Goal: Task Accomplishment & Management: Complete application form

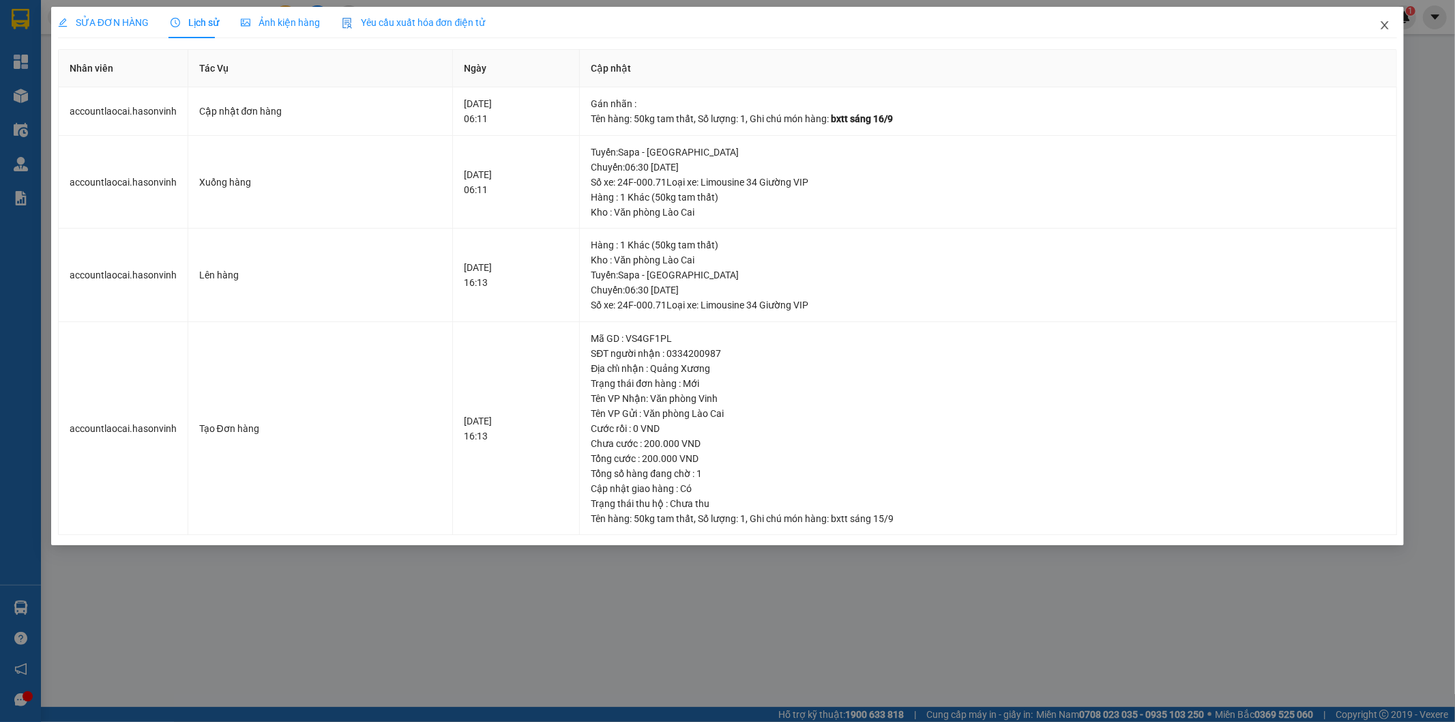
click at [1382, 27] on icon "close" at bounding box center [1384, 25] width 11 height 11
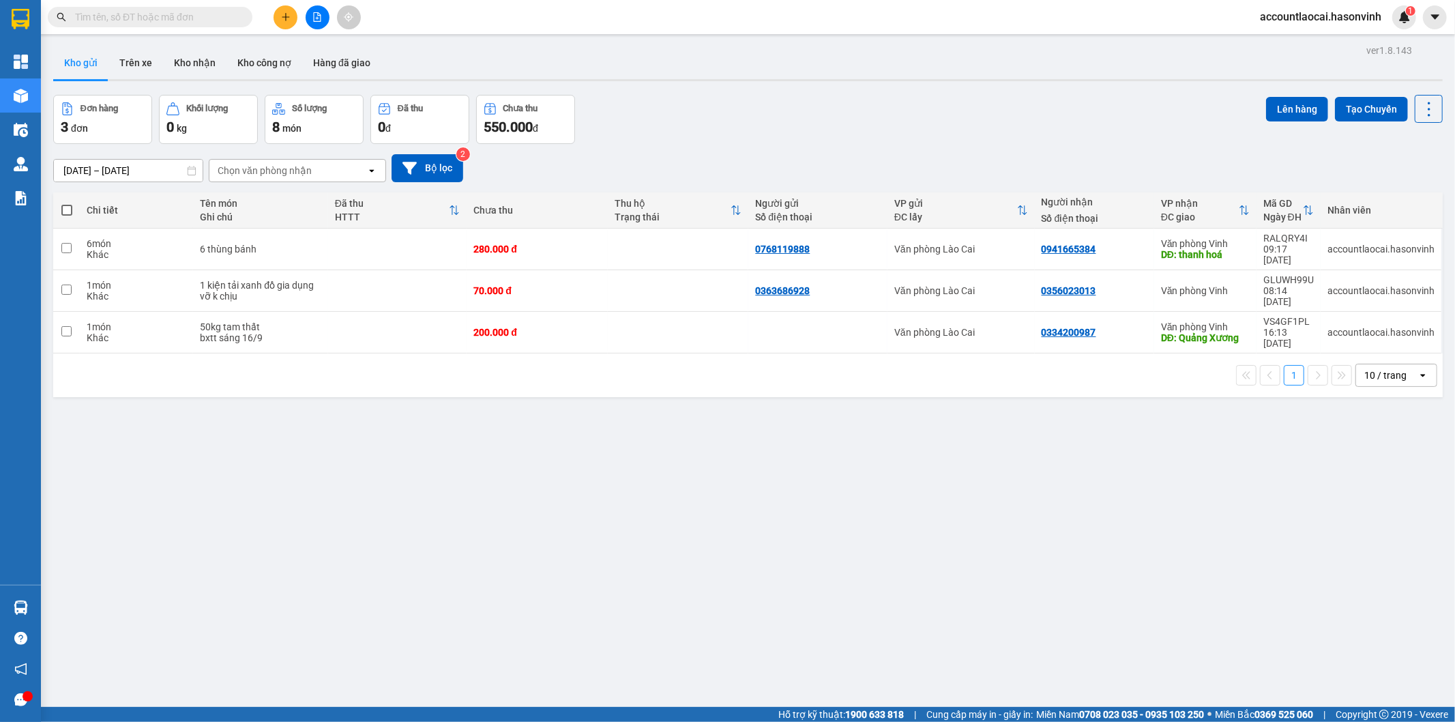
click at [284, 8] on button at bounding box center [286, 17] width 24 height 24
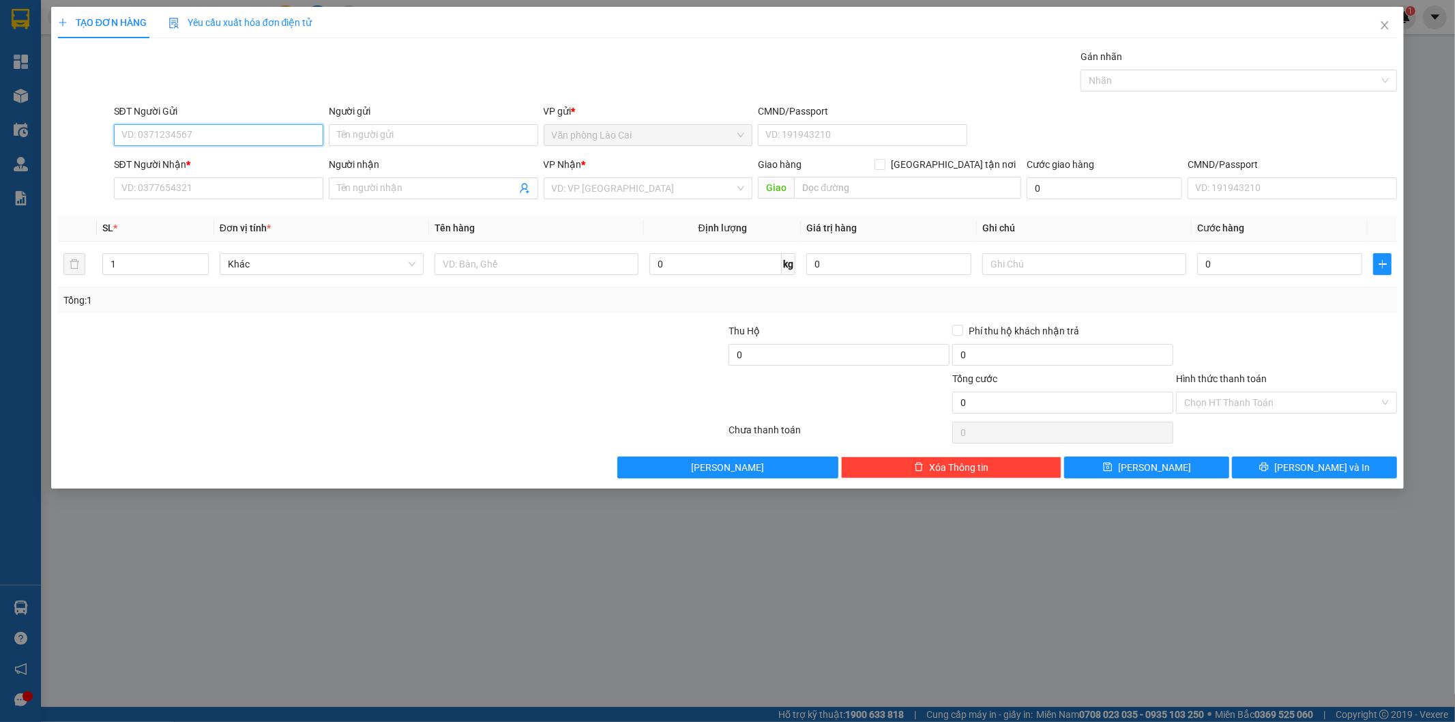
click at [206, 128] on input "SĐT Người Gửi" at bounding box center [218, 135] width 209 height 22
click at [205, 128] on input "999" at bounding box center [218, 135] width 209 height 22
click at [184, 184] on div "0983012999" at bounding box center [218, 184] width 193 height 15
type input "0983012999"
type input "0974400516"
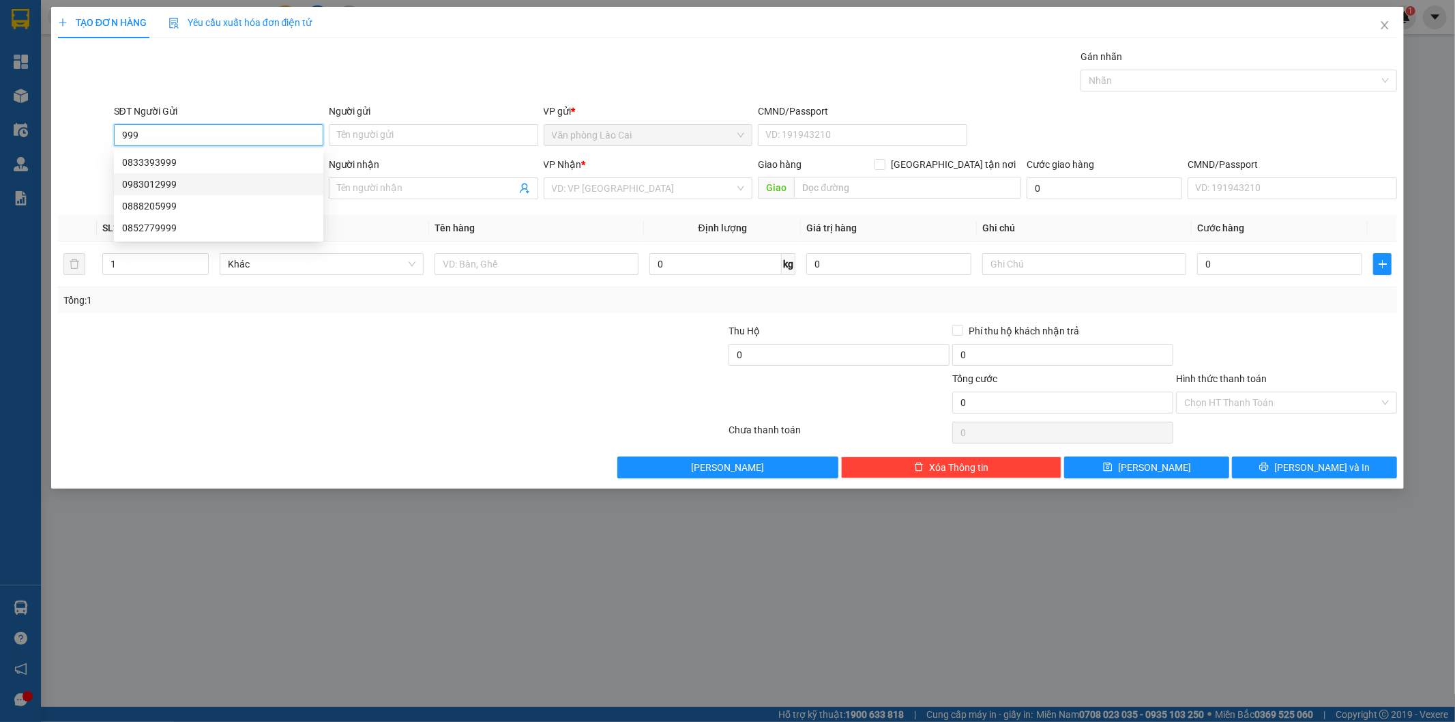
type input "[PERSON_NAME]"
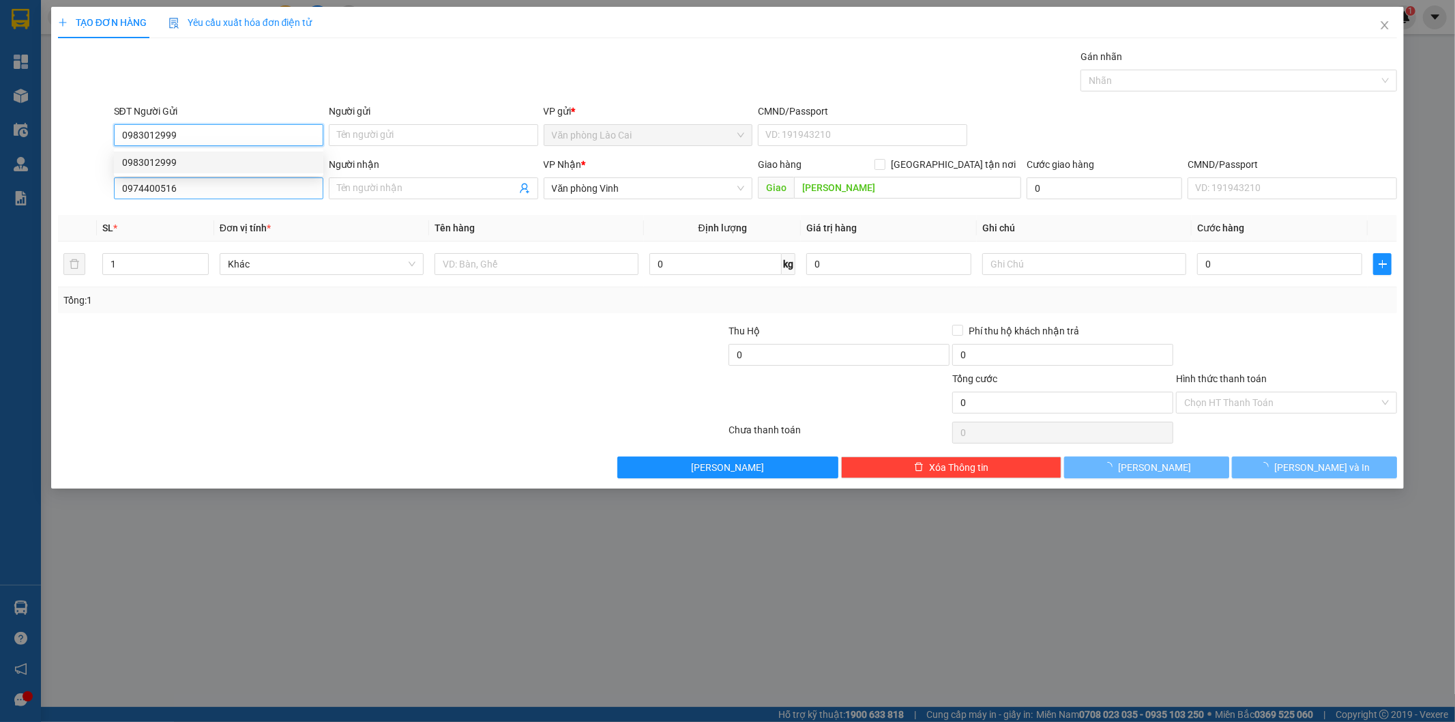
type input "100.000"
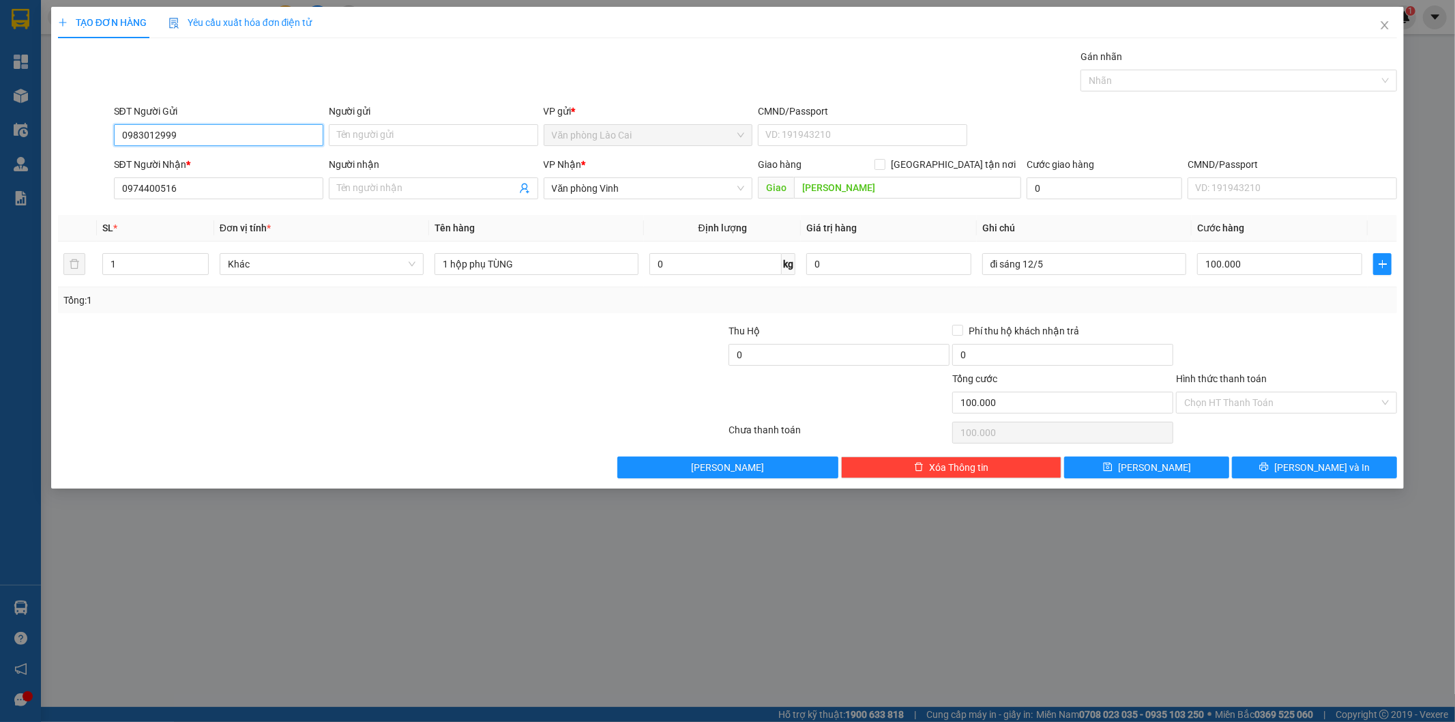
drag, startPoint x: 234, startPoint y: 125, endPoint x: 45, endPoint y: 124, distance: 189.0
click at [45, 124] on div "TẠO ĐƠN HÀNG Yêu cầu xuất hóa đơn điện tử Transit Pickup Surcharge Ids Transit …" at bounding box center [727, 361] width 1455 height 722
click at [178, 181] on div "0983012999" at bounding box center [218, 184] width 193 height 15
type input "0983012999"
drag, startPoint x: 215, startPoint y: 137, endPoint x: 0, endPoint y: 133, distance: 214.9
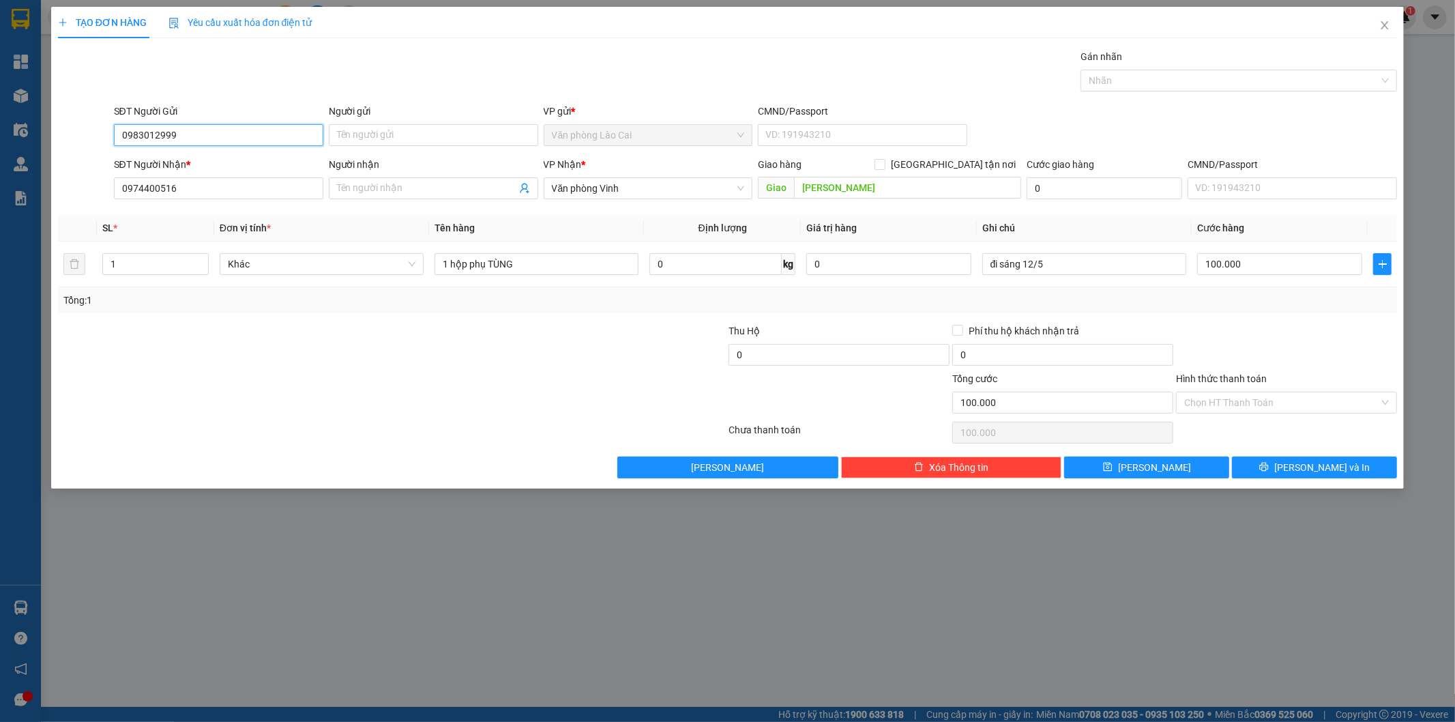
click at [0, 133] on div "TẠO ĐƠN HÀNG Yêu cầu xuất hóa đơn điện tử Transit Pickup Surcharge Ids Transit …" at bounding box center [727, 361] width 1455 height 722
click at [145, 166] on div "0833393999" at bounding box center [218, 162] width 193 height 15
type input "0833393999"
type input "120.000"
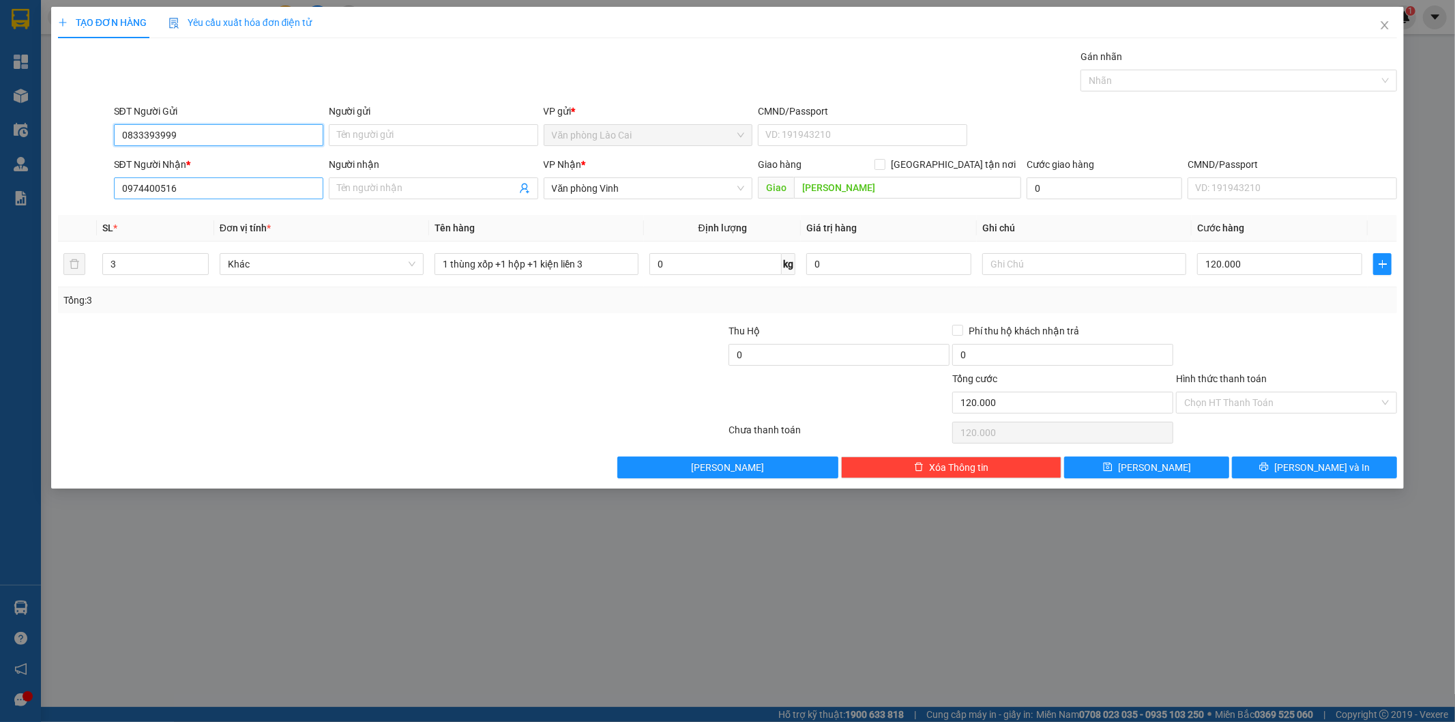
type input "0833393999"
drag, startPoint x: 205, startPoint y: 192, endPoint x: 0, endPoint y: 183, distance: 204.9
click at [0, 183] on div "TẠO ĐƠN HÀNG Yêu cầu xuất hóa đơn điện tử Transit Pickup Surcharge Ids Transit …" at bounding box center [727, 361] width 1455 height 722
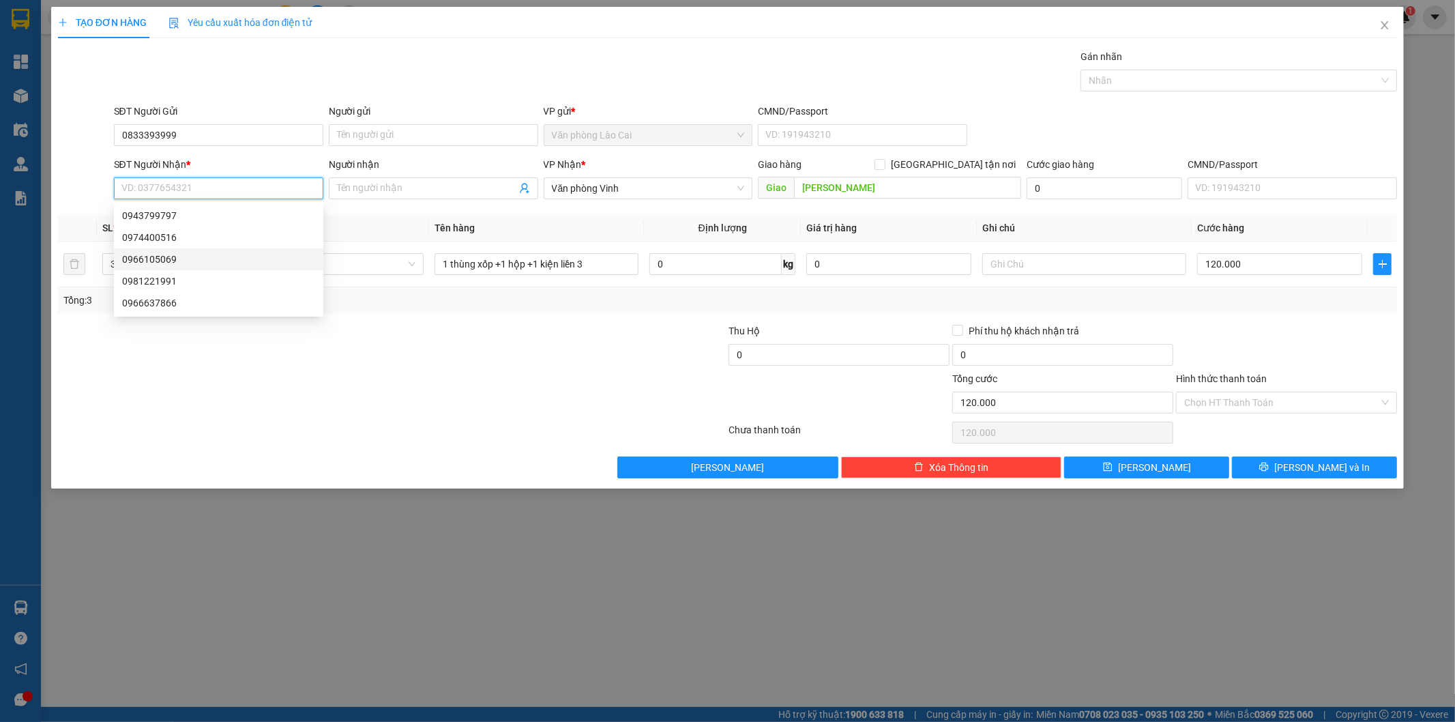
click at [176, 257] on div "0966105069" at bounding box center [218, 259] width 193 height 15
type input "0966105069"
type input "hà tĩnh"
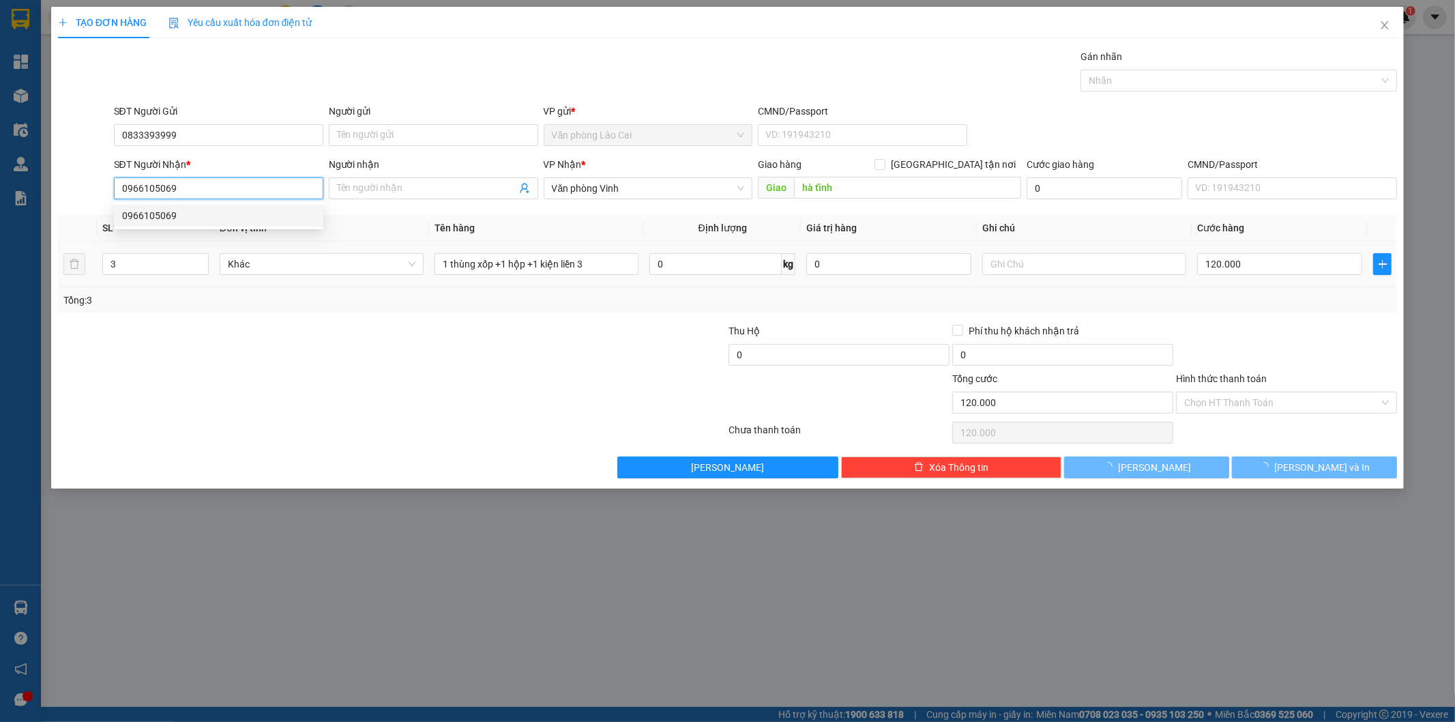
type input "100.000"
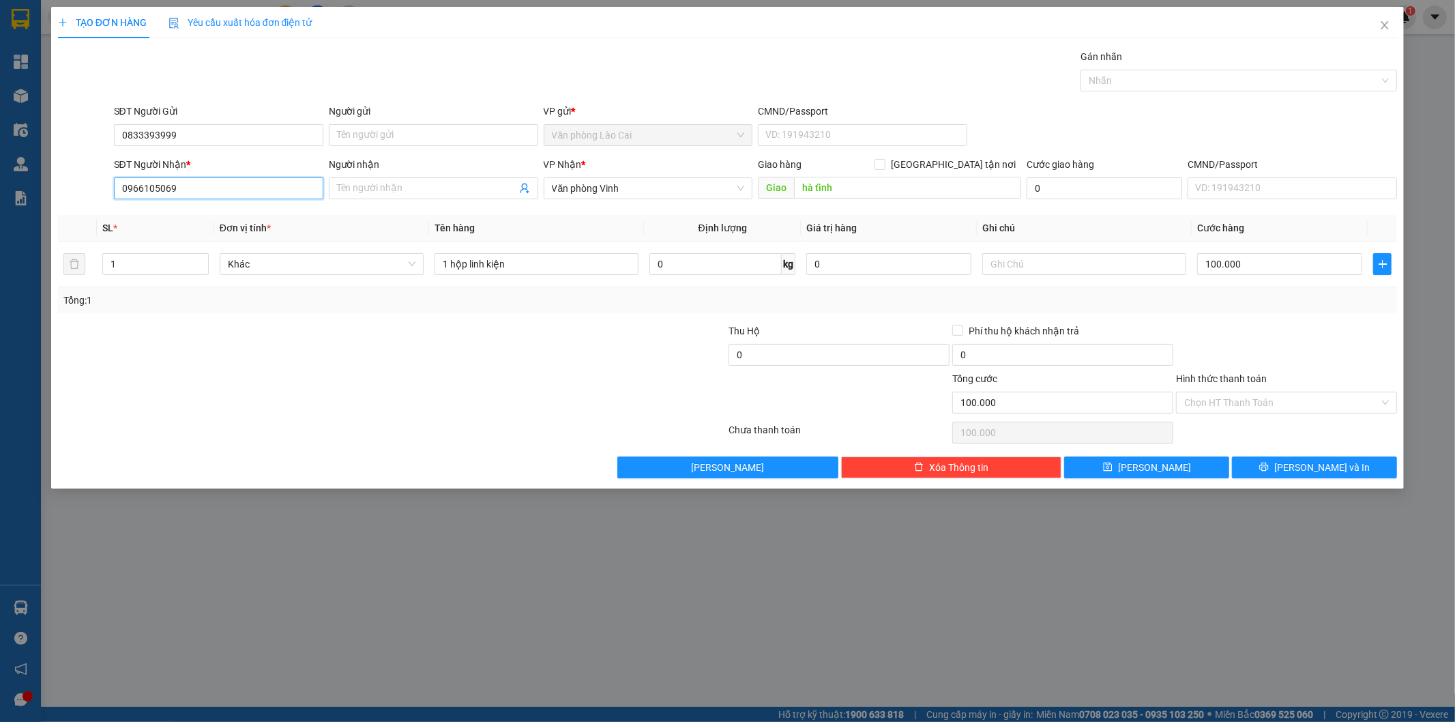
type input "0966105069"
drag, startPoint x: 0, startPoint y: 112, endPoint x: 0, endPoint y: 102, distance: 9.6
click at [0, 102] on div "TẠO ĐƠN HÀNG Yêu cầu xuất hóa đơn điện tử Transit Pickup Surcharge Ids Transit …" at bounding box center [727, 361] width 1455 height 722
click at [206, 364] on div at bounding box center [281, 347] width 448 height 48
click at [1281, 474] on button "[PERSON_NAME] và In" at bounding box center [1314, 467] width 165 height 22
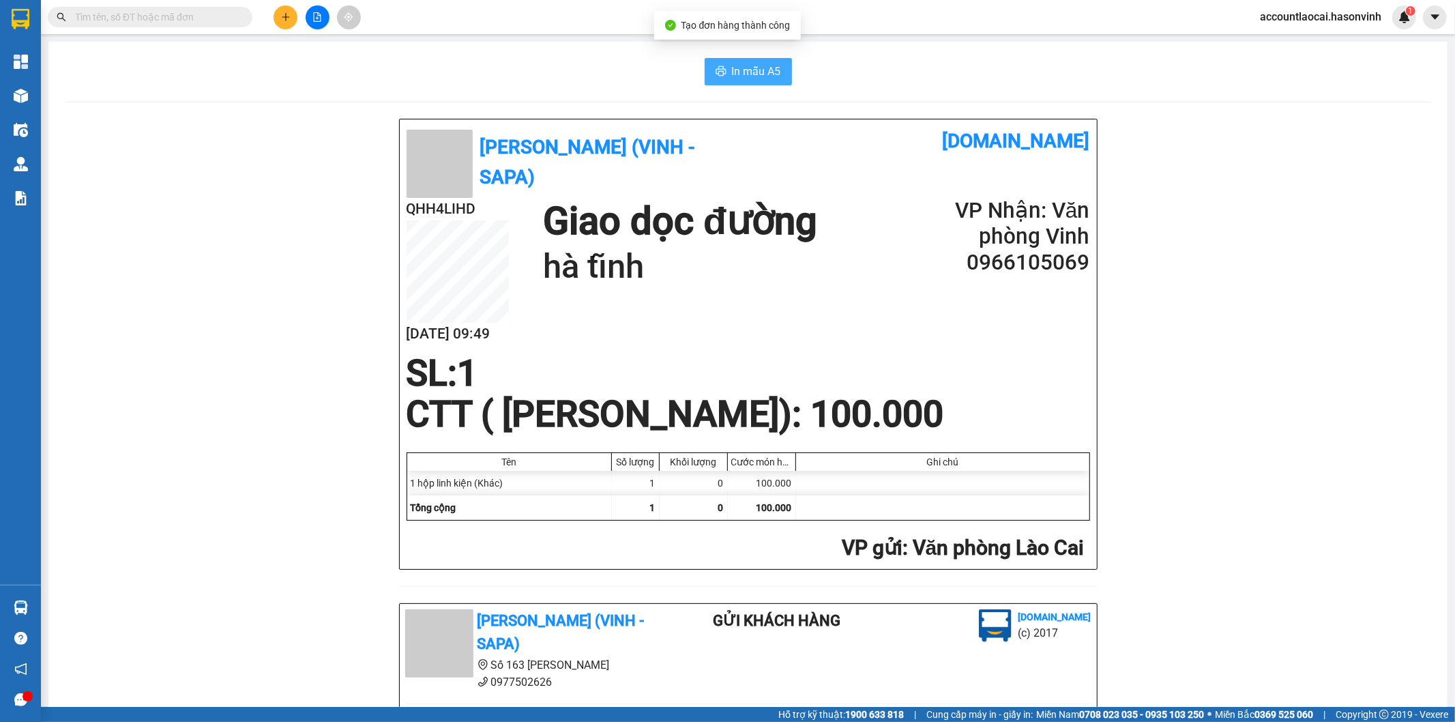
click at [744, 64] on span "In mẫu A5" at bounding box center [756, 71] width 49 height 17
click at [169, 21] on input "text" at bounding box center [155, 17] width 161 height 15
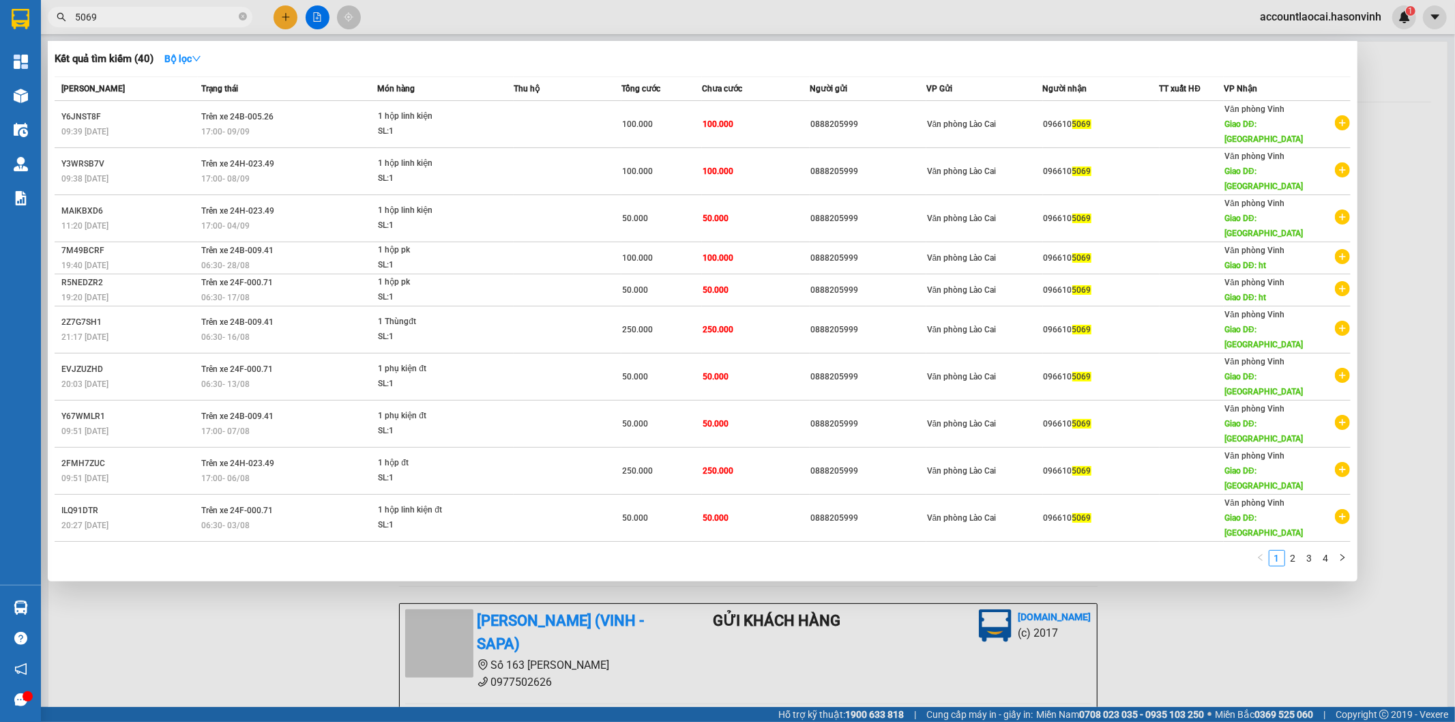
type input "5069"
click at [285, 11] on div at bounding box center [727, 361] width 1455 height 722
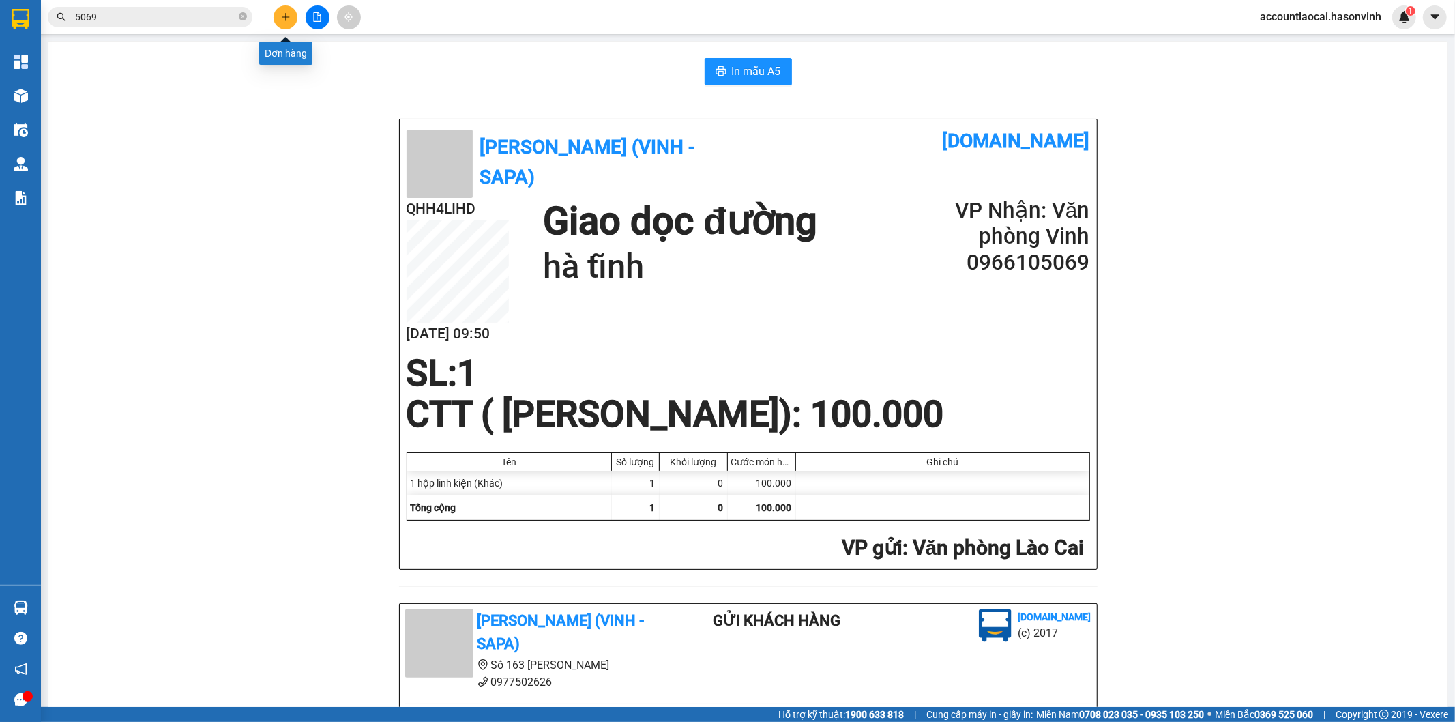
click at [289, 16] on icon "plus" at bounding box center [286, 17] width 10 height 10
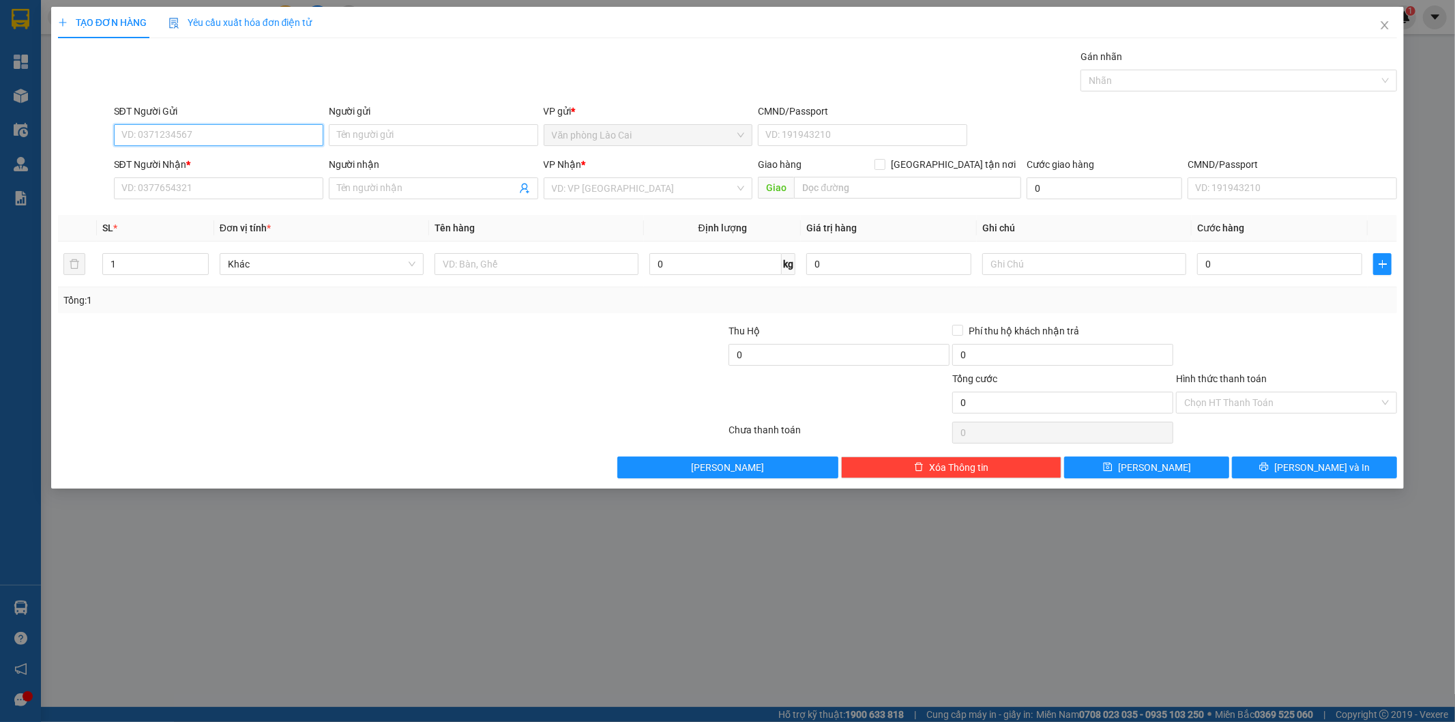
click at [235, 133] on input "SĐT Người Gửi" at bounding box center [218, 135] width 209 height 22
click at [178, 139] on input "2860" at bounding box center [218, 135] width 209 height 22
click at [177, 166] on div "0988382860" at bounding box center [218, 162] width 193 height 15
type input "0988382860"
type input "0972611222"
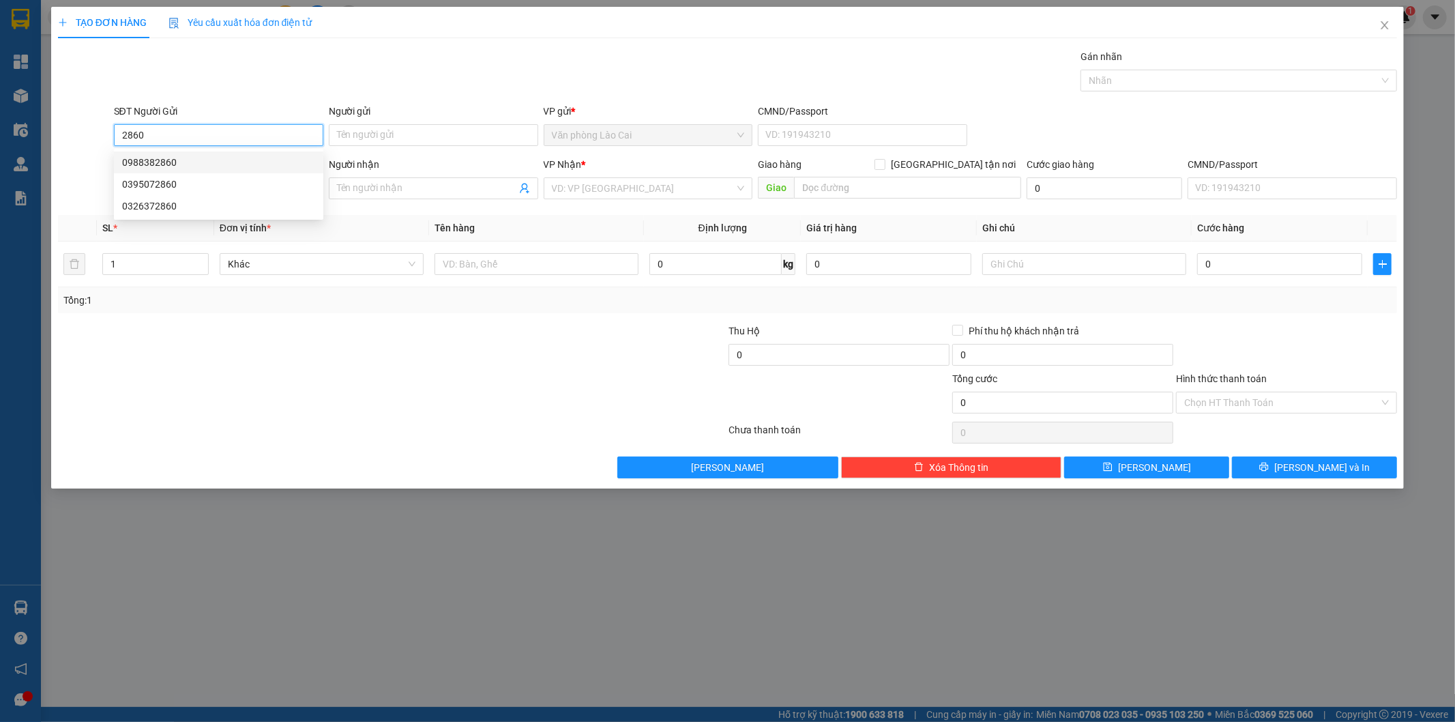
type input "cầu lồi"
type input "1.570.000"
type input "30.000"
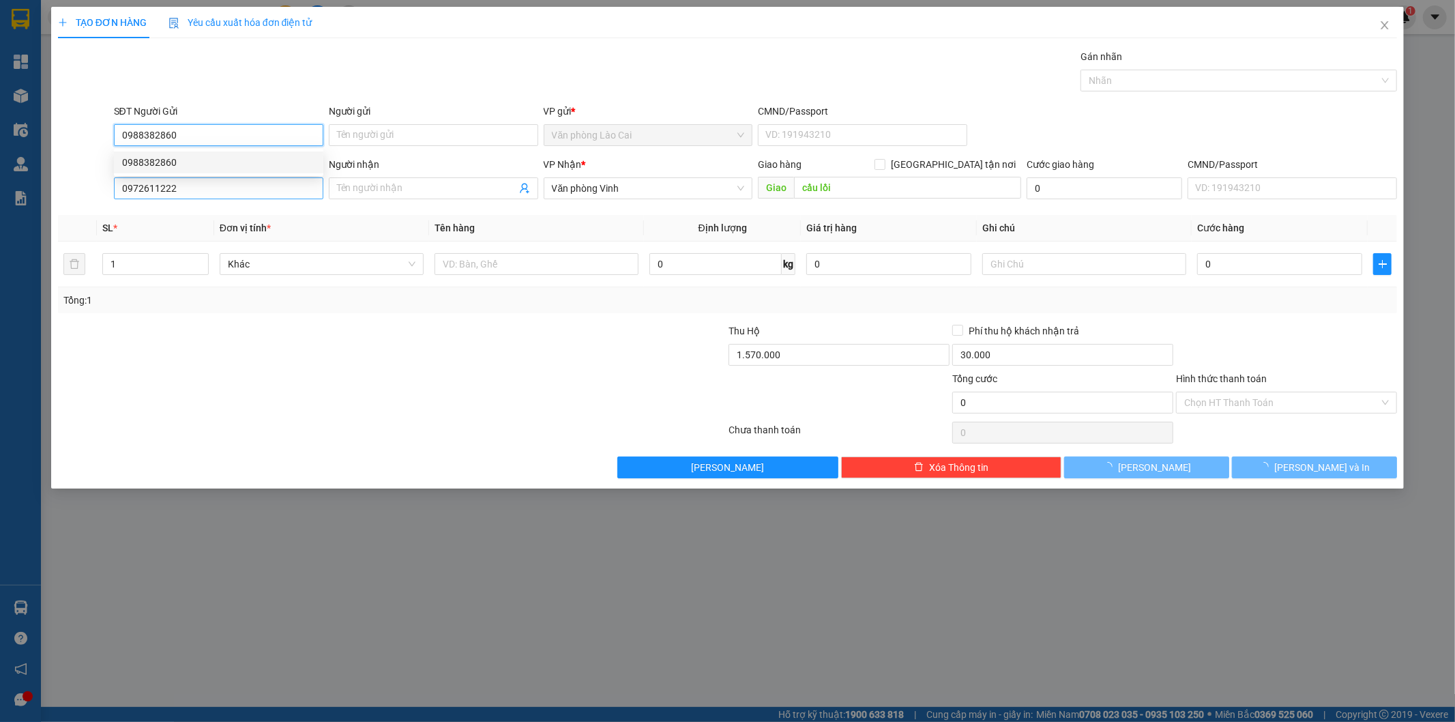
type input "150.000"
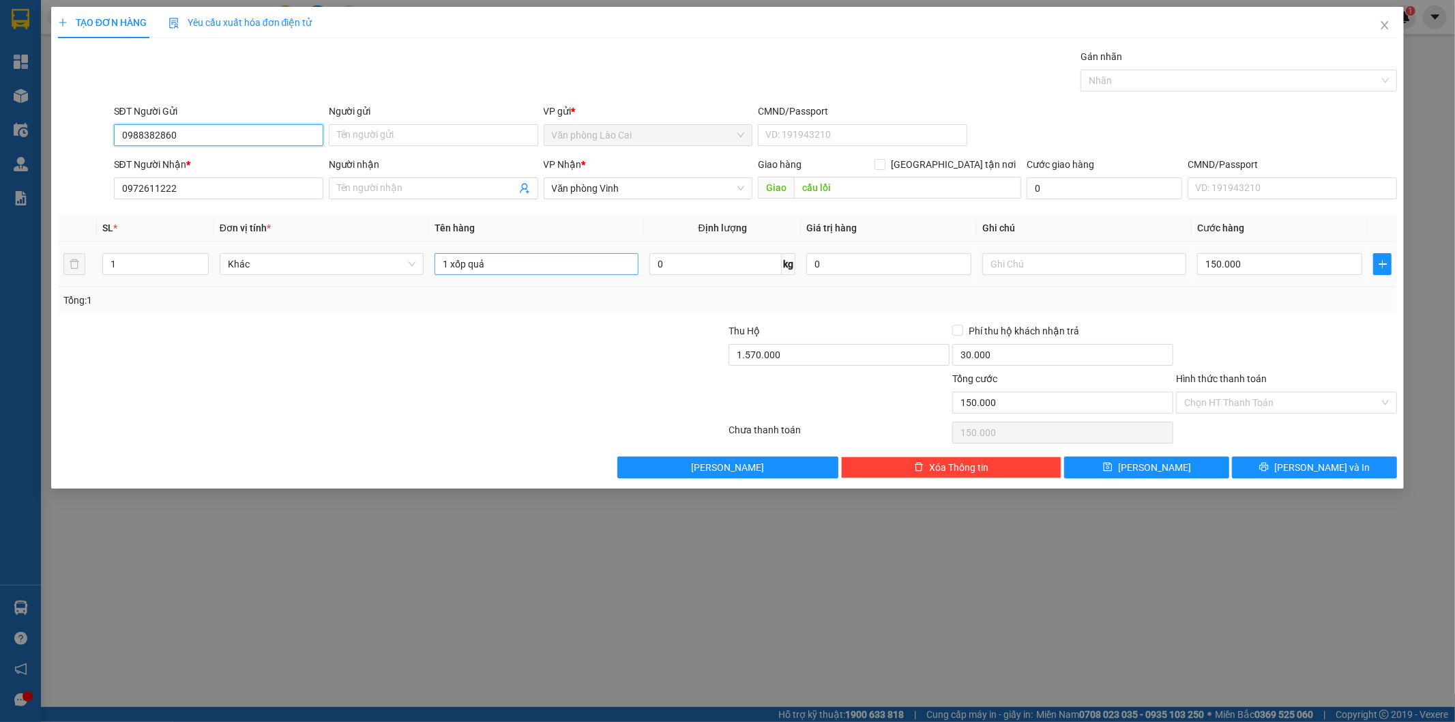
type input "0988382860"
drag, startPoint x: 521, startPoint y: 264, endPoint x: 380, endPoint y: 263, distance: 140.5
click at [380, 263] on tr "1 Khác 1 xốp quả 0 kg 0 150.000" at bounding box center [728, 265] width 1340 height 46
type input "1 xô mật ong"
click at [1284, 312] on div "Tổng: 1" at bounding box center [728, 300] width 1340 height 26
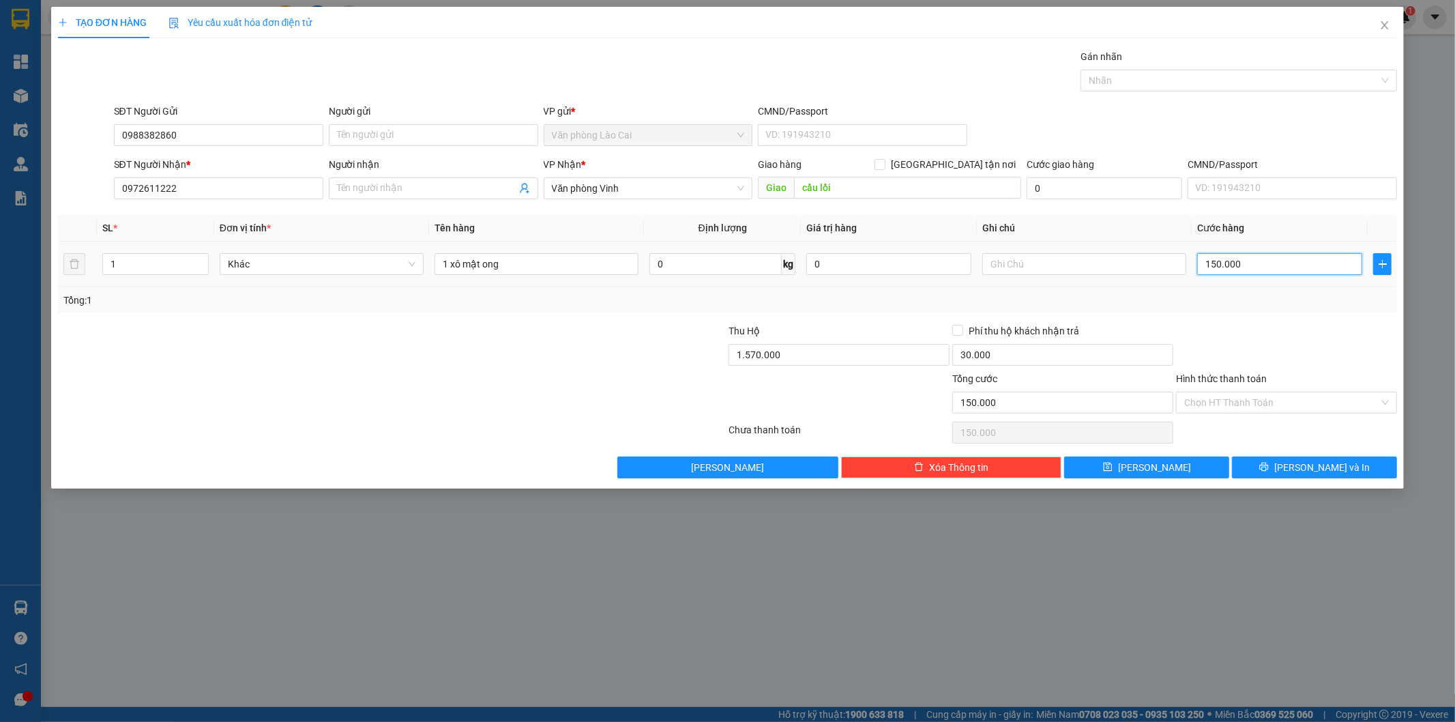
type input "6"
type input "60"
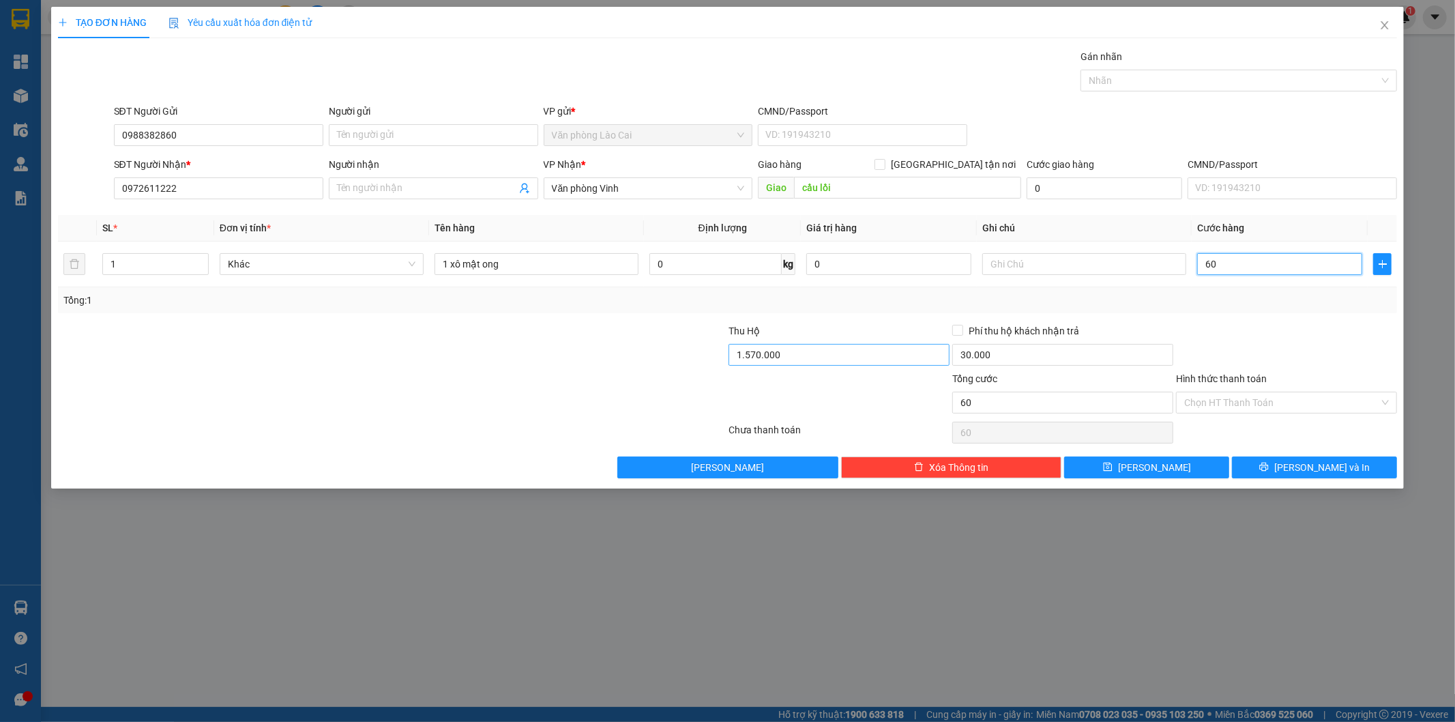
type input "60"
type input "60.000"
click at [782, 353] on input "1.570.000" at bounding box center [839, 355] width 221 height 22
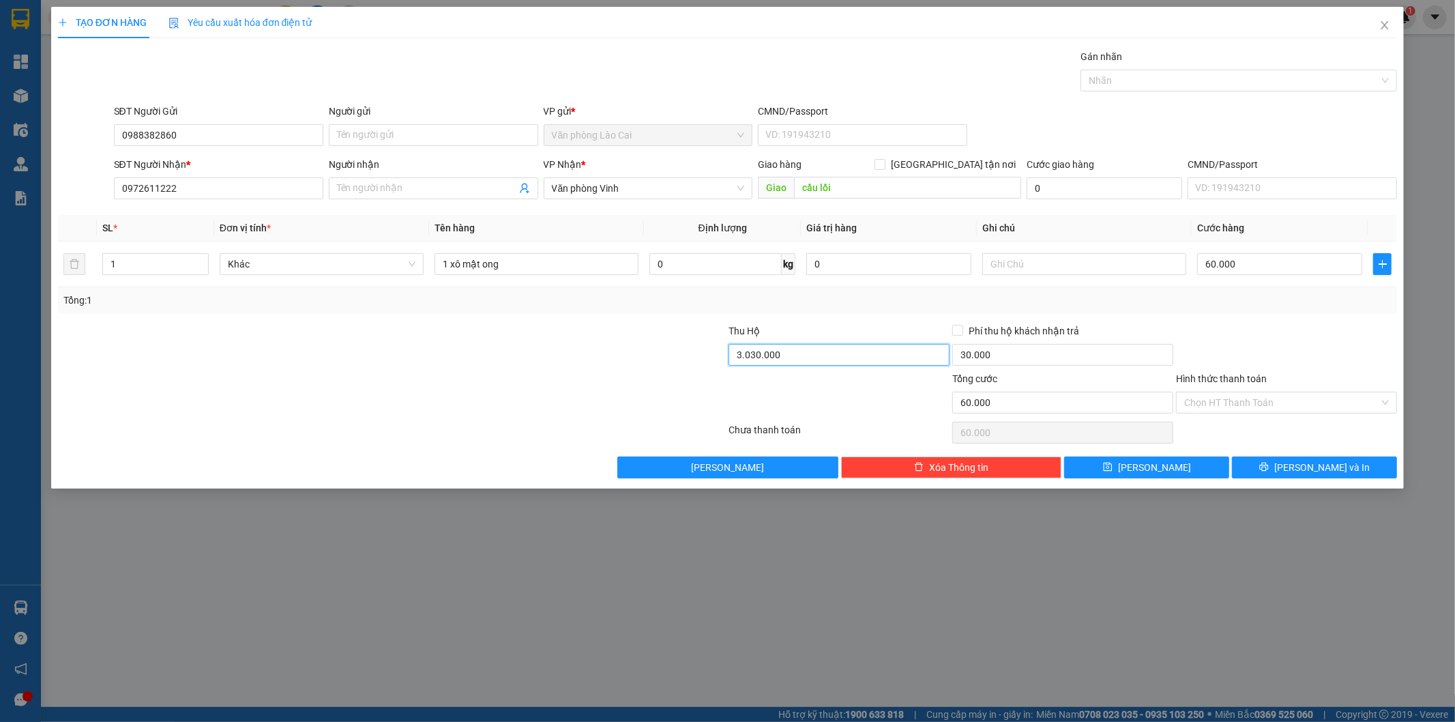
drag, startPoint x: 744, startPoint y: 353, endPoint x: 733, endPoint y: 353, distance: 10.9
click at [733, 353] on input "3.030.000" at bounding box center [839, 355] width 221 height 22
type input "2.030.000"
click at [1302, 461] on button "[PERSON_NAME] và In" at bounding box center [1314, 467] width 165 height 22
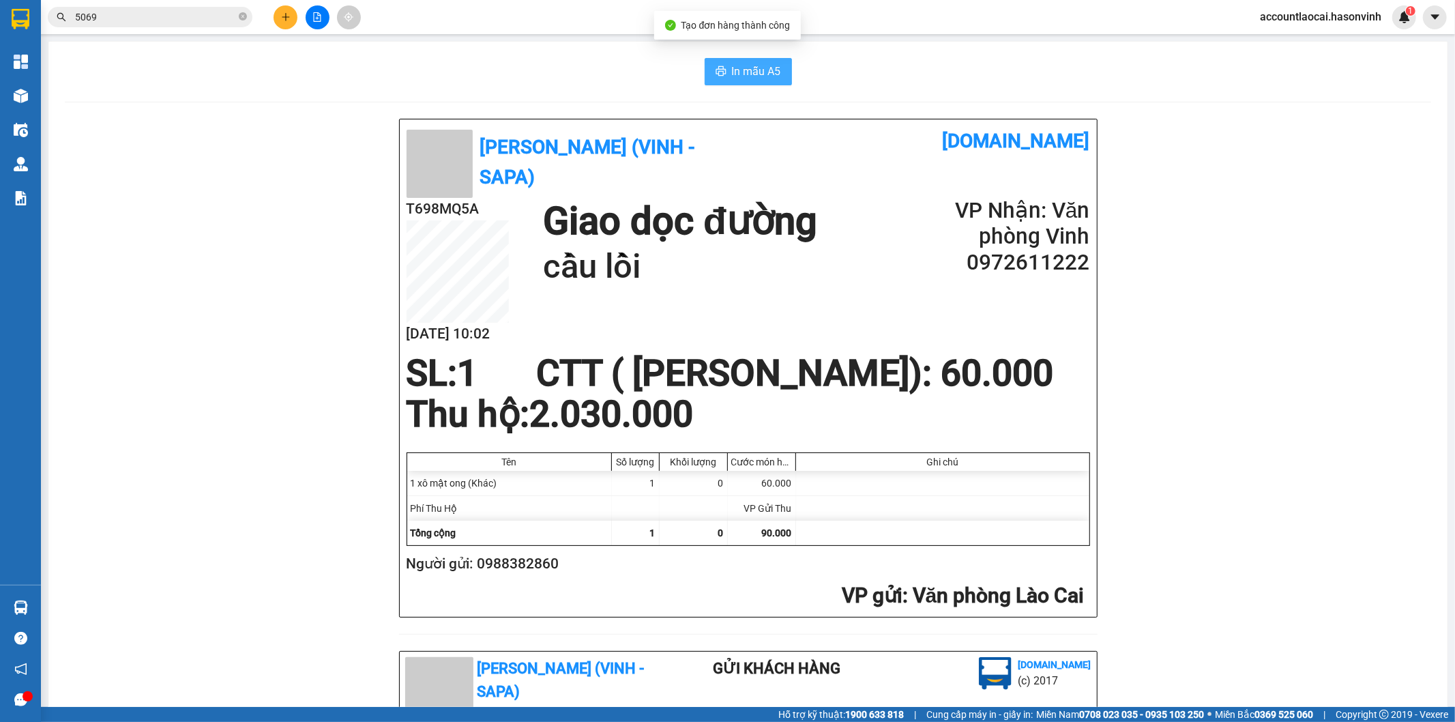
click at [748, 70] on span "In mẫu A5" at bounding box center [756, 71] width 49 height 17
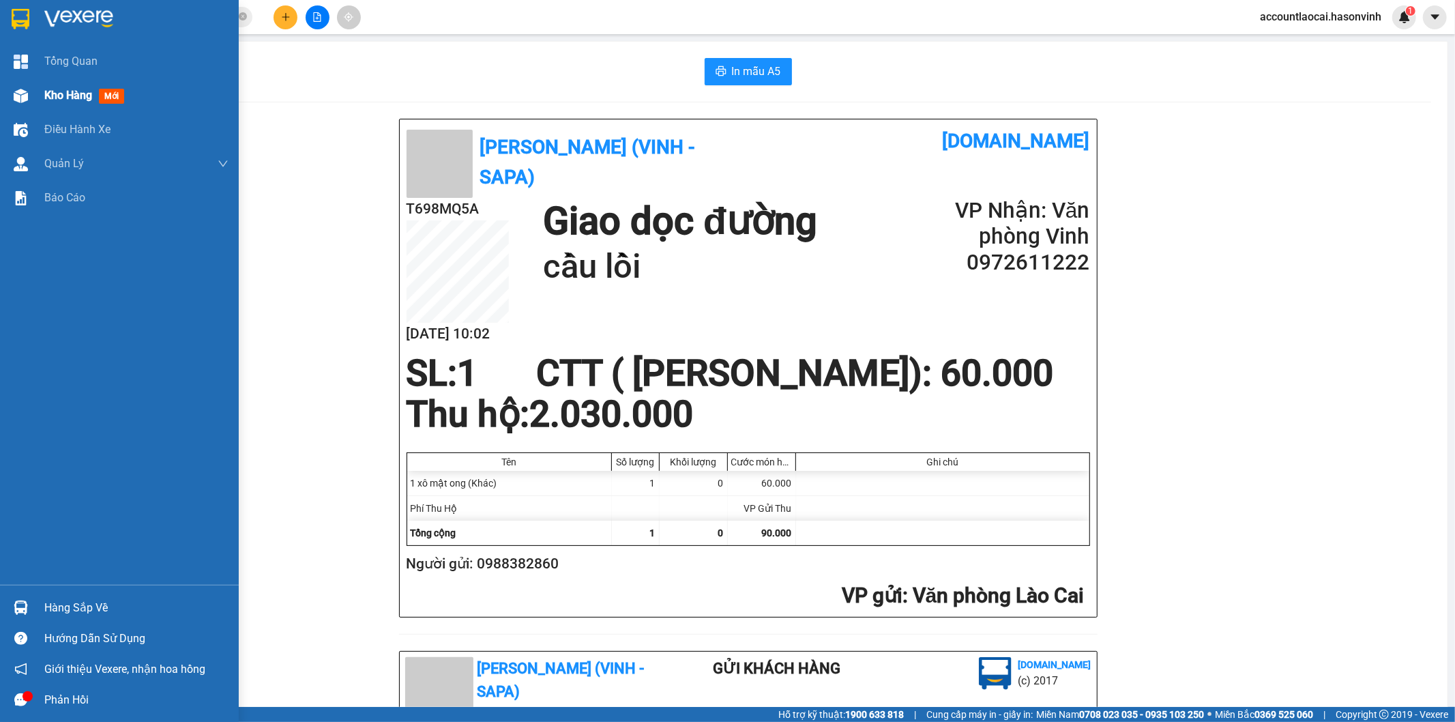
click at [57, 96] on span "Kho hàng" at bounding box center [68, 95] width 48 height 13
